Goal: Task Accomplishment & Management: Use online tool/utility

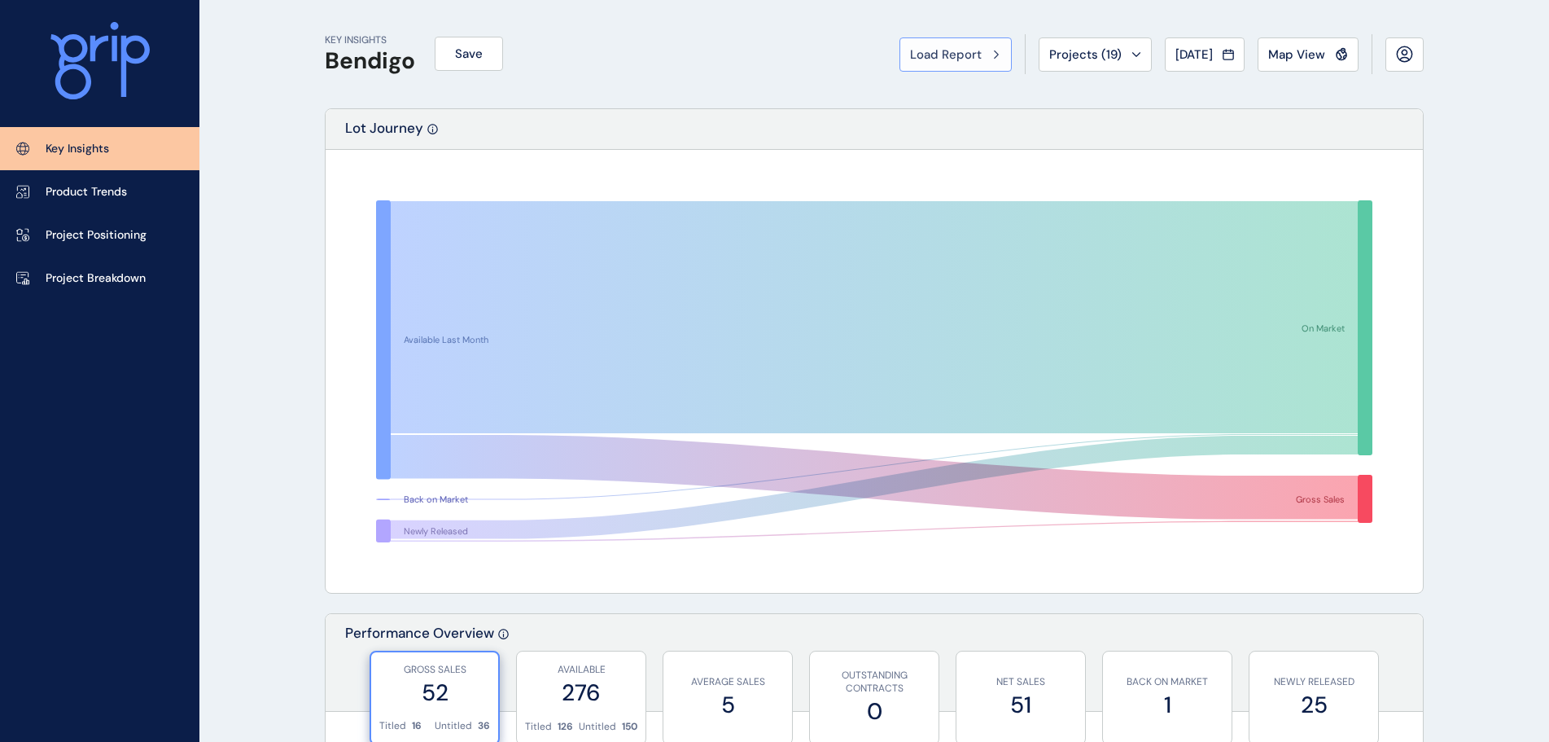
click at [960, 53] on span "Load Report" at bounding box center [946, 54] width 72 height 16
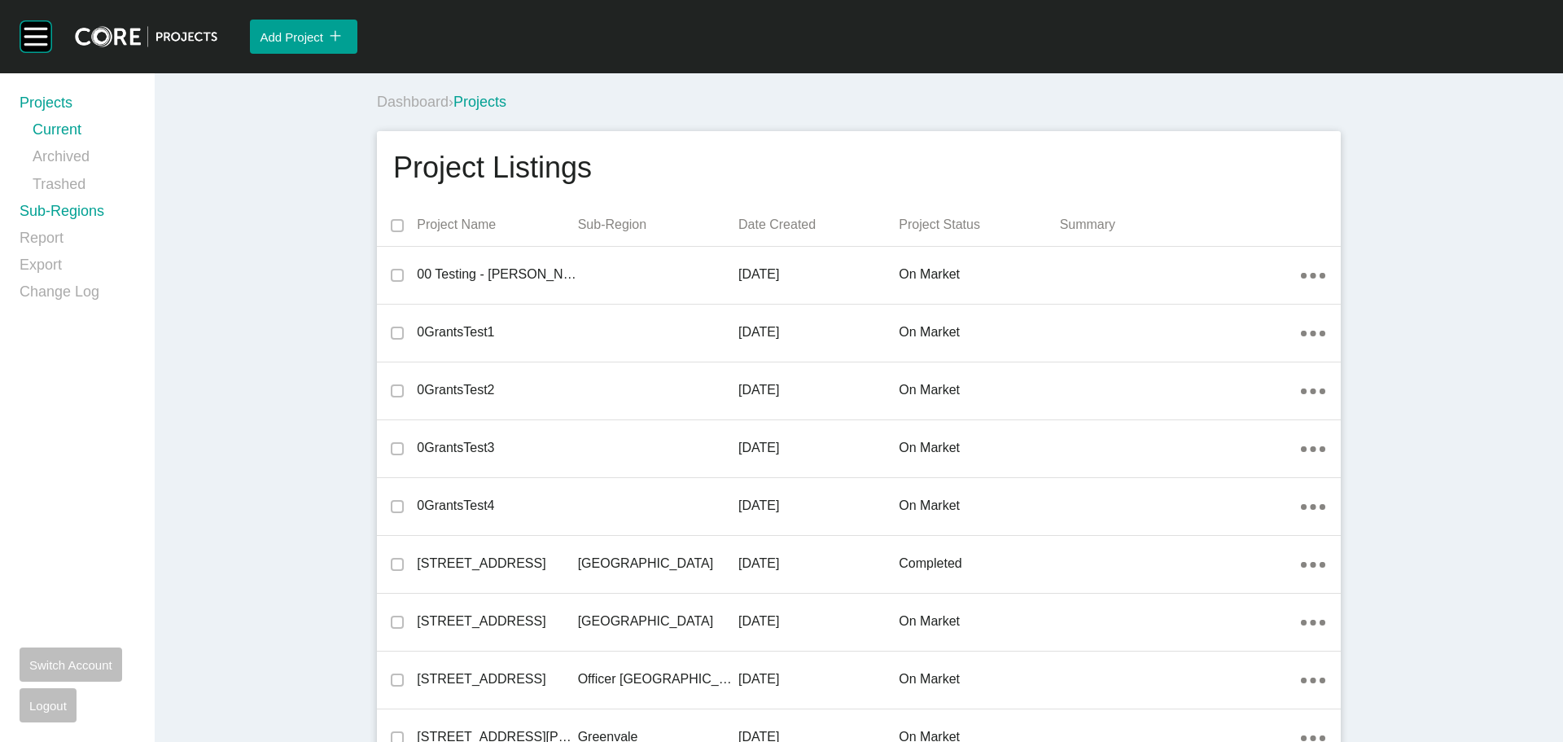
click at [100, 203] on link "Sub-Regions" at bounding box center [78, 214] width 116 height 27
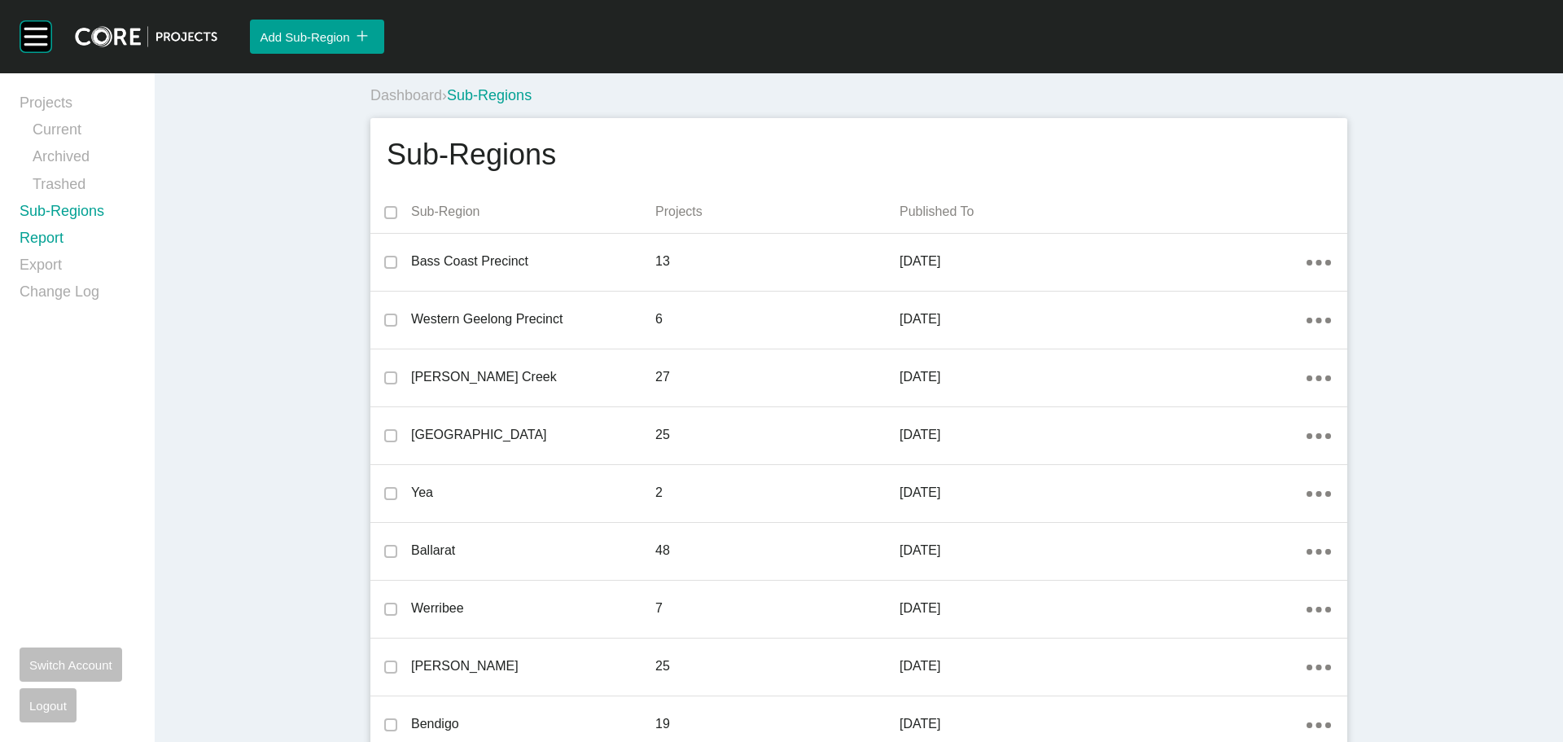
click at [57, 234] on link "Report" at bounding box center [78, 241] width 116 height 27
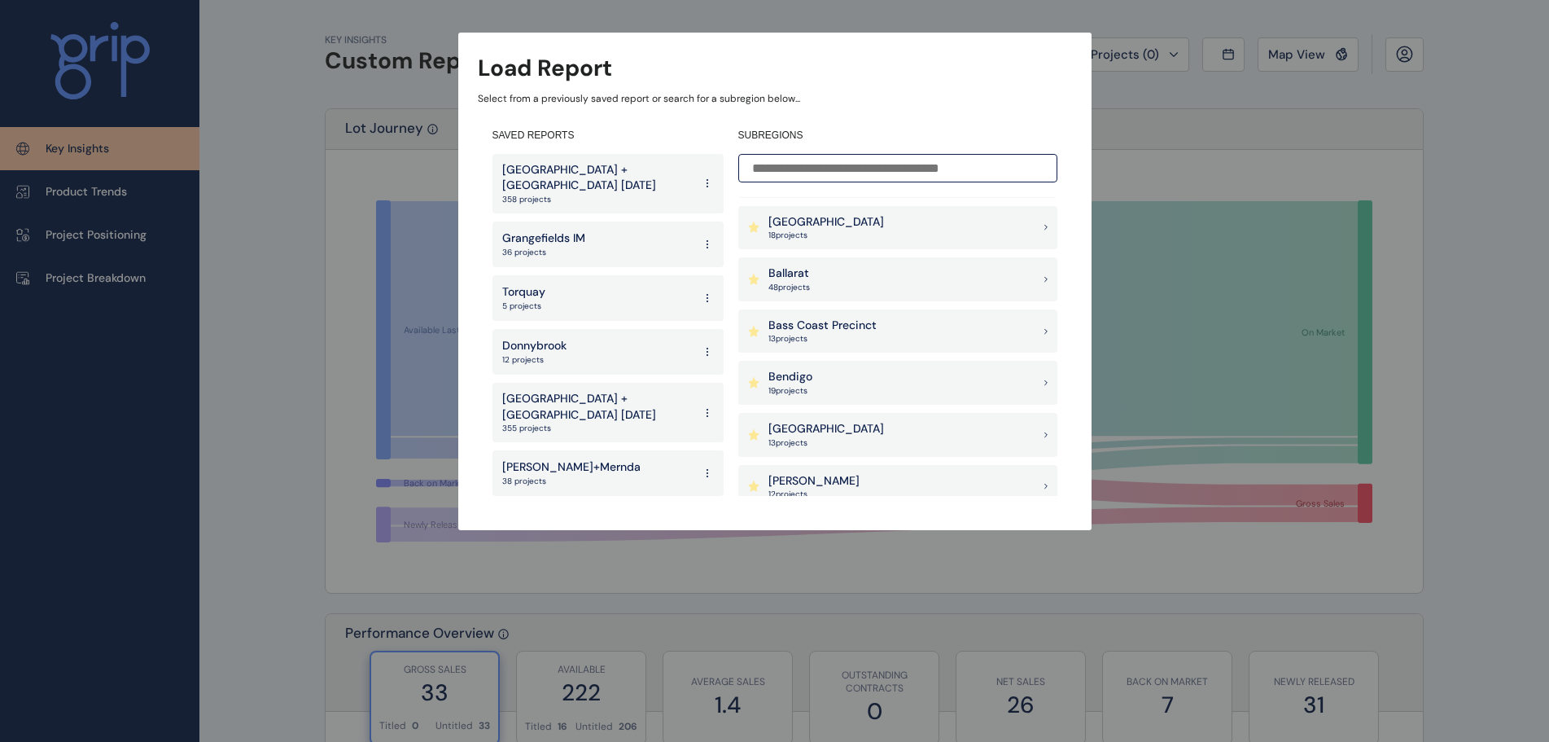
scroll to position [326, 0]
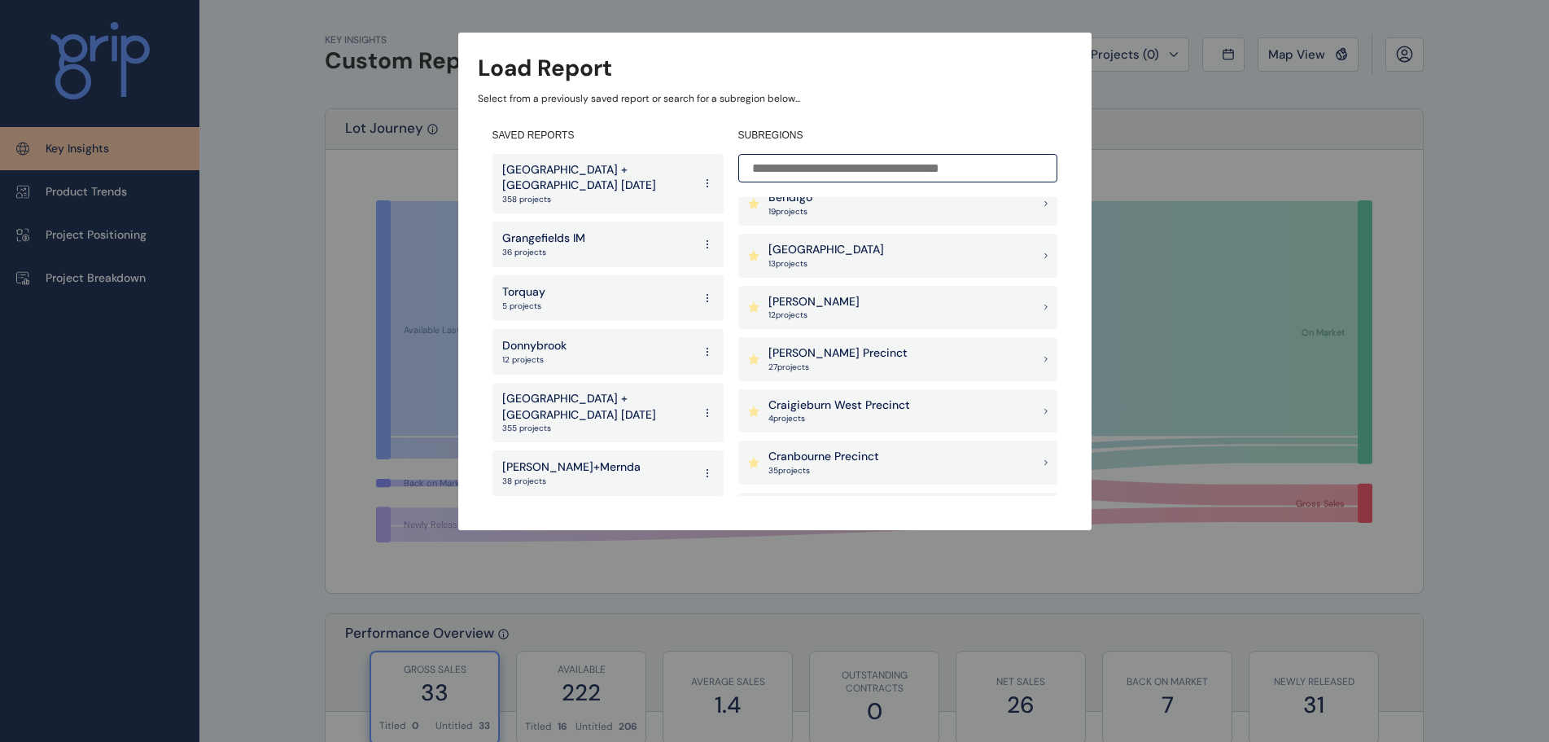
click at [1064, 71] on div "Load Report" at bounding box center [775, 68] width 594 height 32
click at [1242, 134] on div "Load Report Select from a previously saved report or search for a subregion bel…" at bounding box center [774, 248] width 1549 height 497
click at [1249, 142] on div "Load Report Select from a previously saved report or search for a subregion bel…" at bounding box center [774, 248] width 1549 height 497
